Goal: Navigation & Orientation: Understand site structure

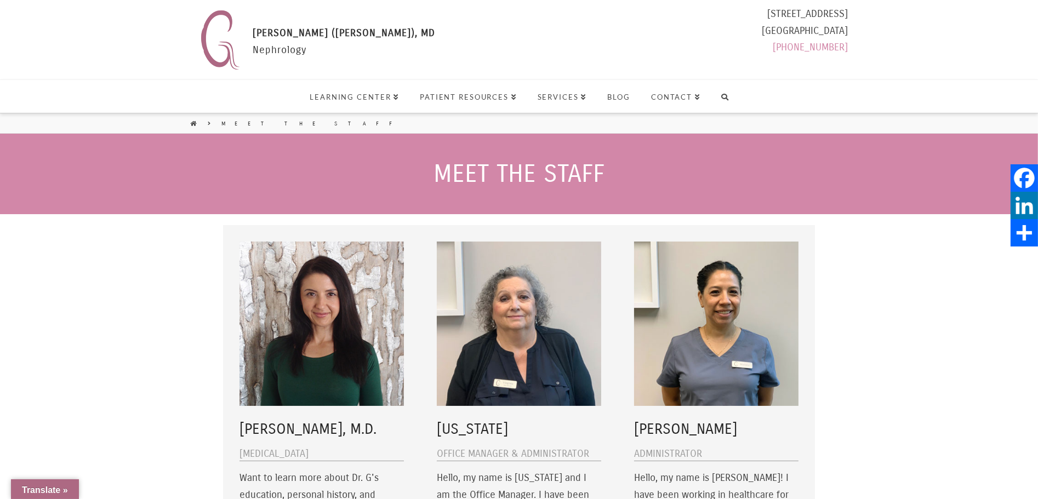
select select "Language Translate Widget"
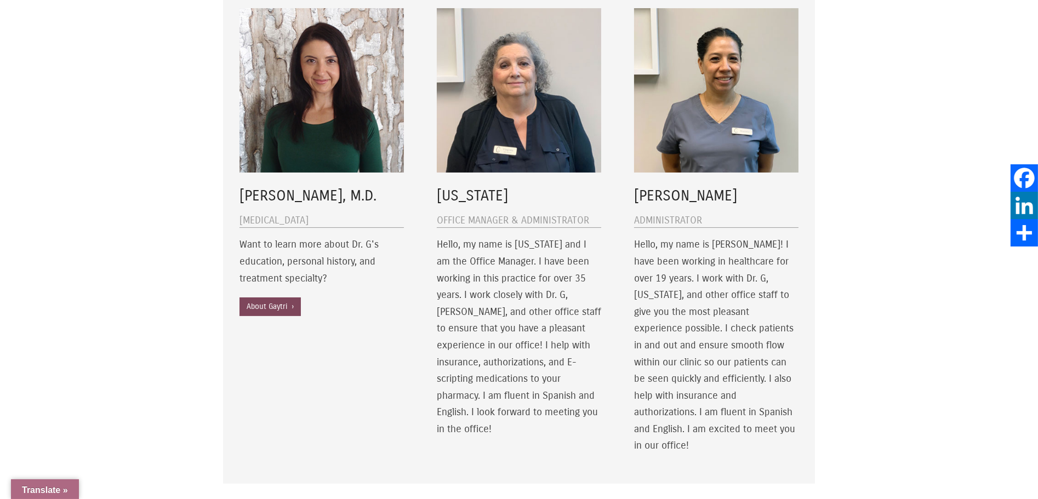
scroll to position [273, 0]
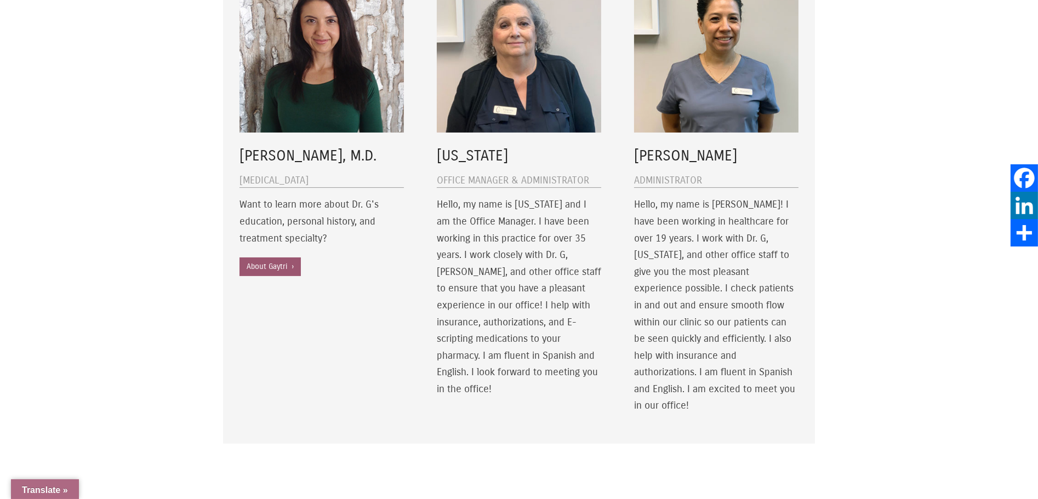
click at [253, 269] on link "About Gaytri ›" at bounding box center [269, 267] width 61 height 19
click at [269, 261] on link "About Gaytri ›" at bounding box center [269, 267] width 61 height 19
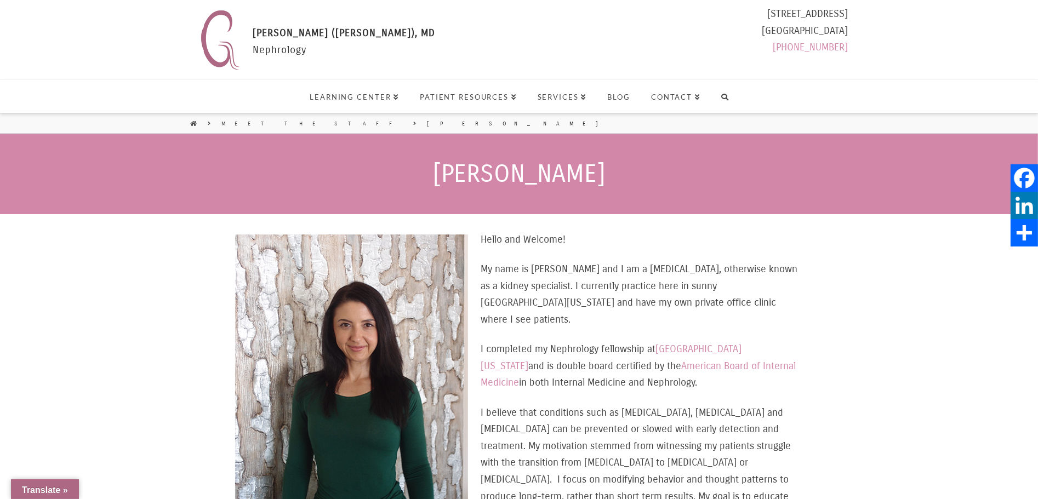
select select "Language Translate Widget"
click at [563, 96] on span "Services" at bounding box center [562, 97] width 49 height 7
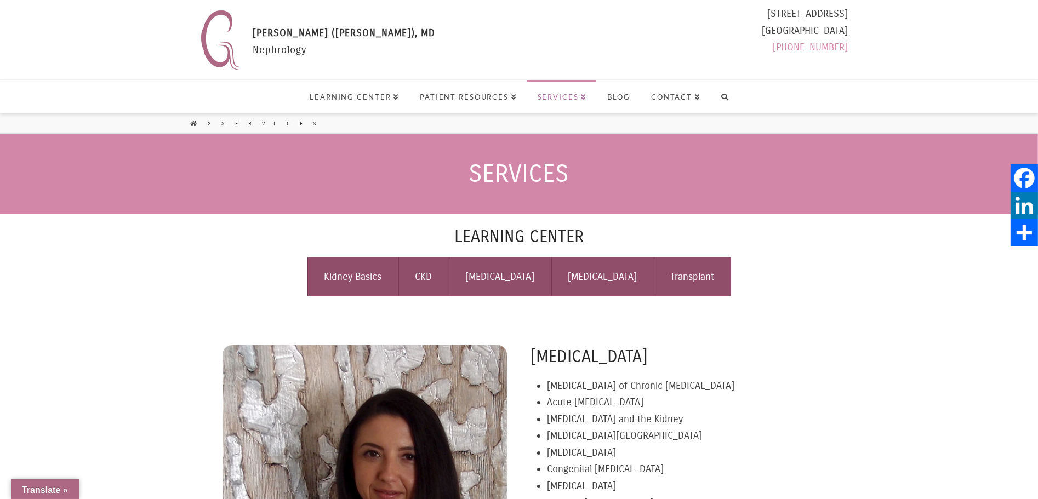
select select "Language Translate Widget"
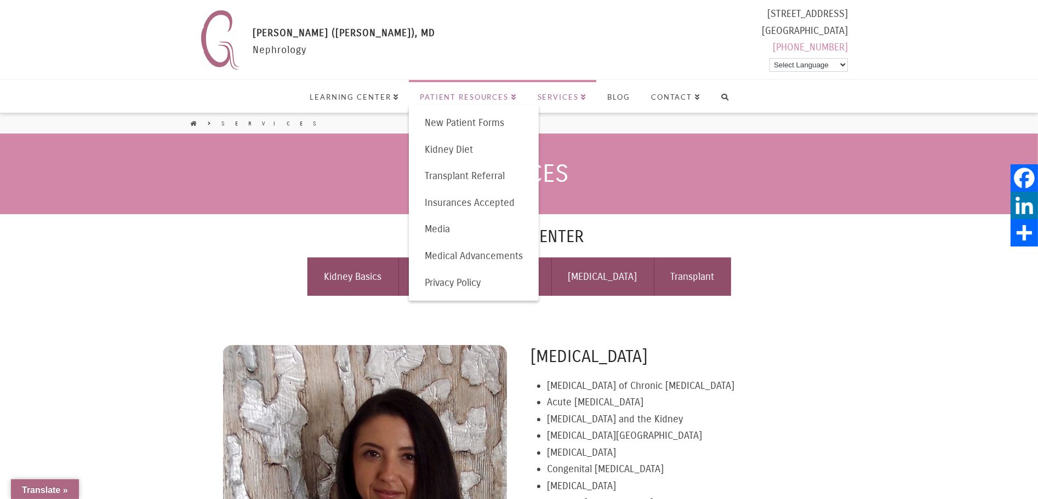
click at [503, 95] on span "Patient Resources" at bounding box center [468, 97] width 96 height 7
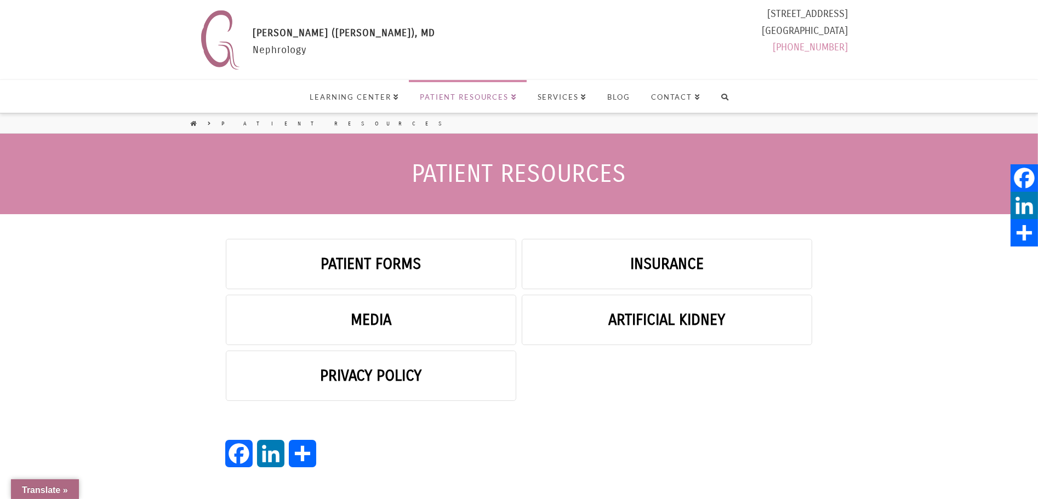
select select "Language Translate Widget"
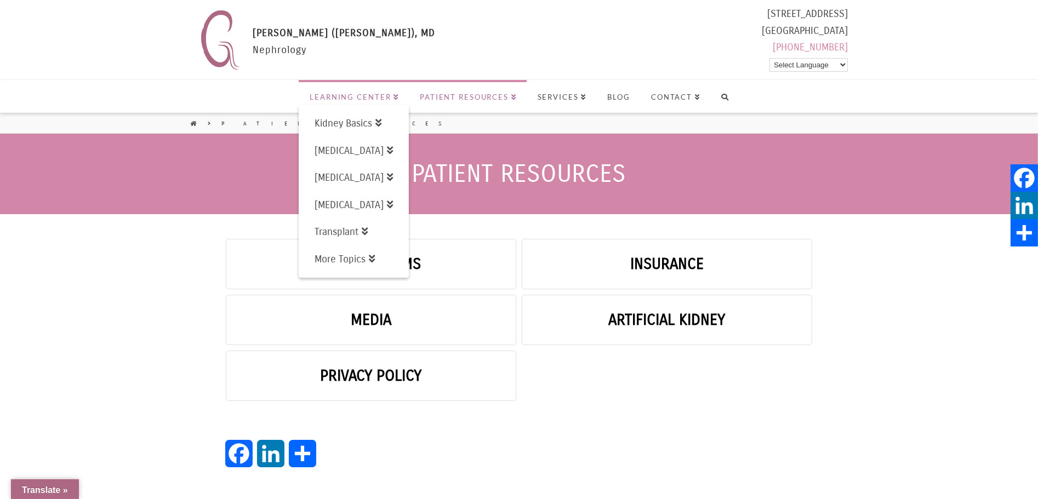
click at [367, 94] on span "Learning Center" at bounding box center [354, 97] width 89 height 7
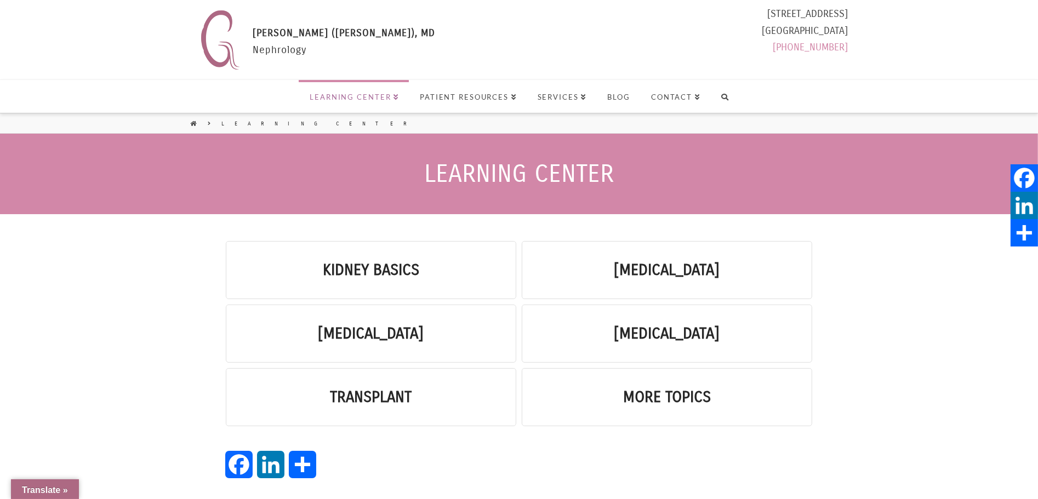
select select "Language Translate Widget"
click at [594, 96] on link "Services" at bounding box center [562, 96] width 70 height 33
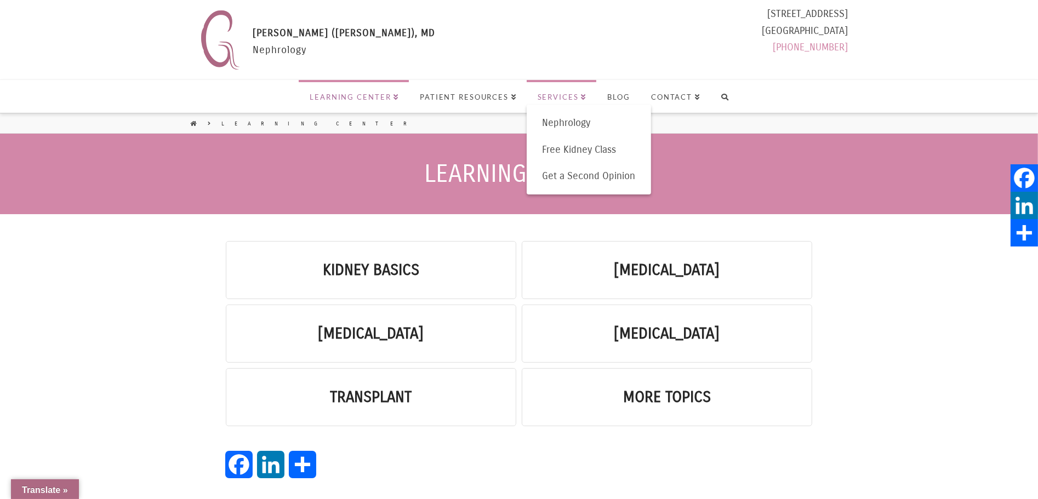
click at [309, 34] on span "[PERSON_NAME] ([PERSON_NAME]), MD" at bounding box center [344, 33] width 182 height 12
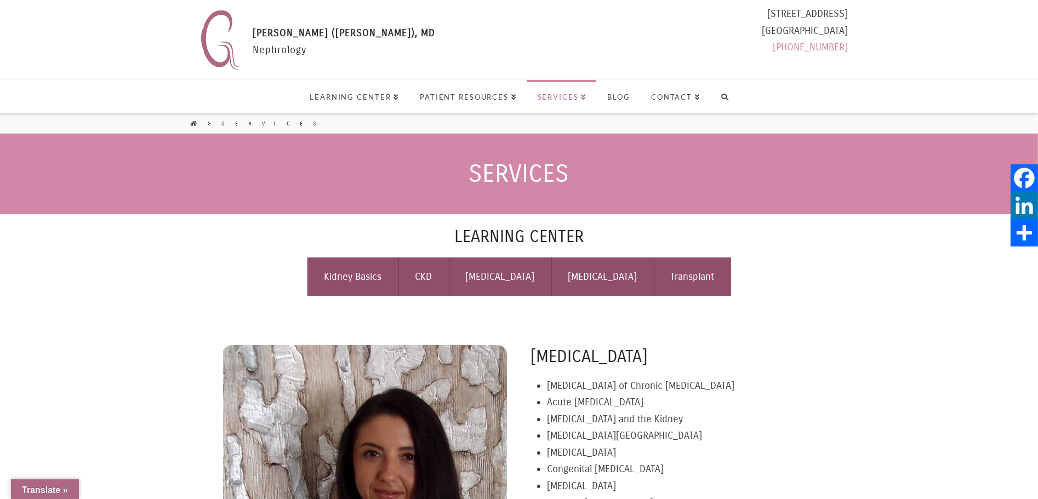
select select "Language Translate Widget"
click at [686, 98] on span "Contact" at bounding box center [675, 97] width 49 height 7
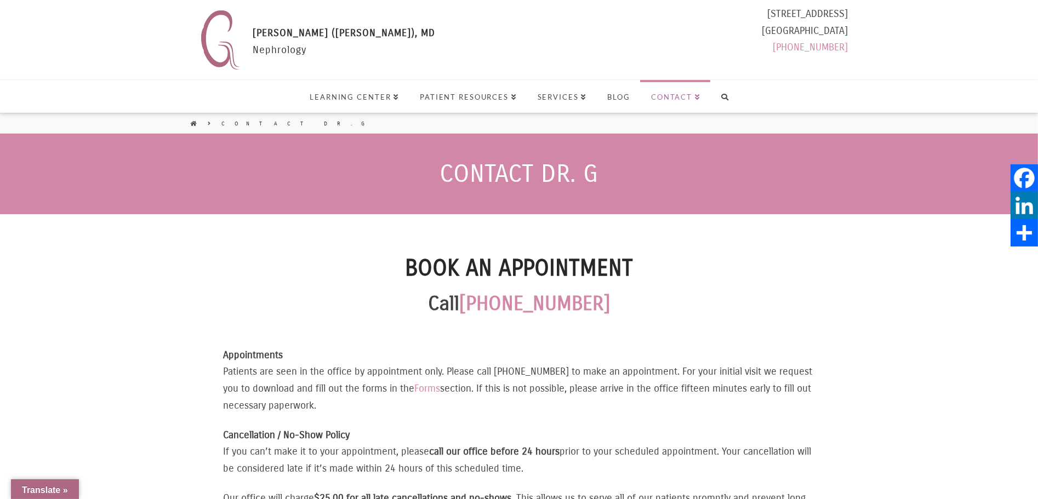
select select "Language Translate Widget"
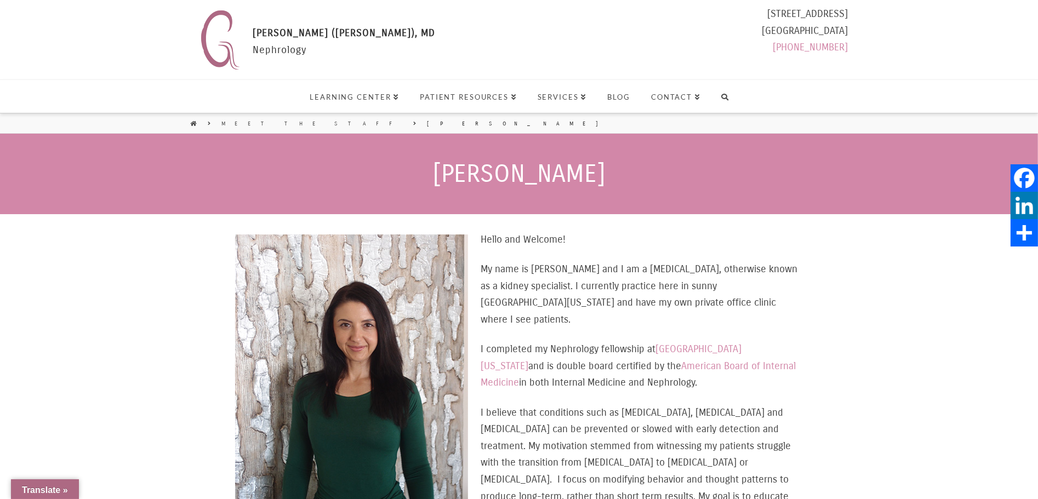
select select "Language Translate Widget"
